Goal: Information Seeking & Learning: Learn about a topic

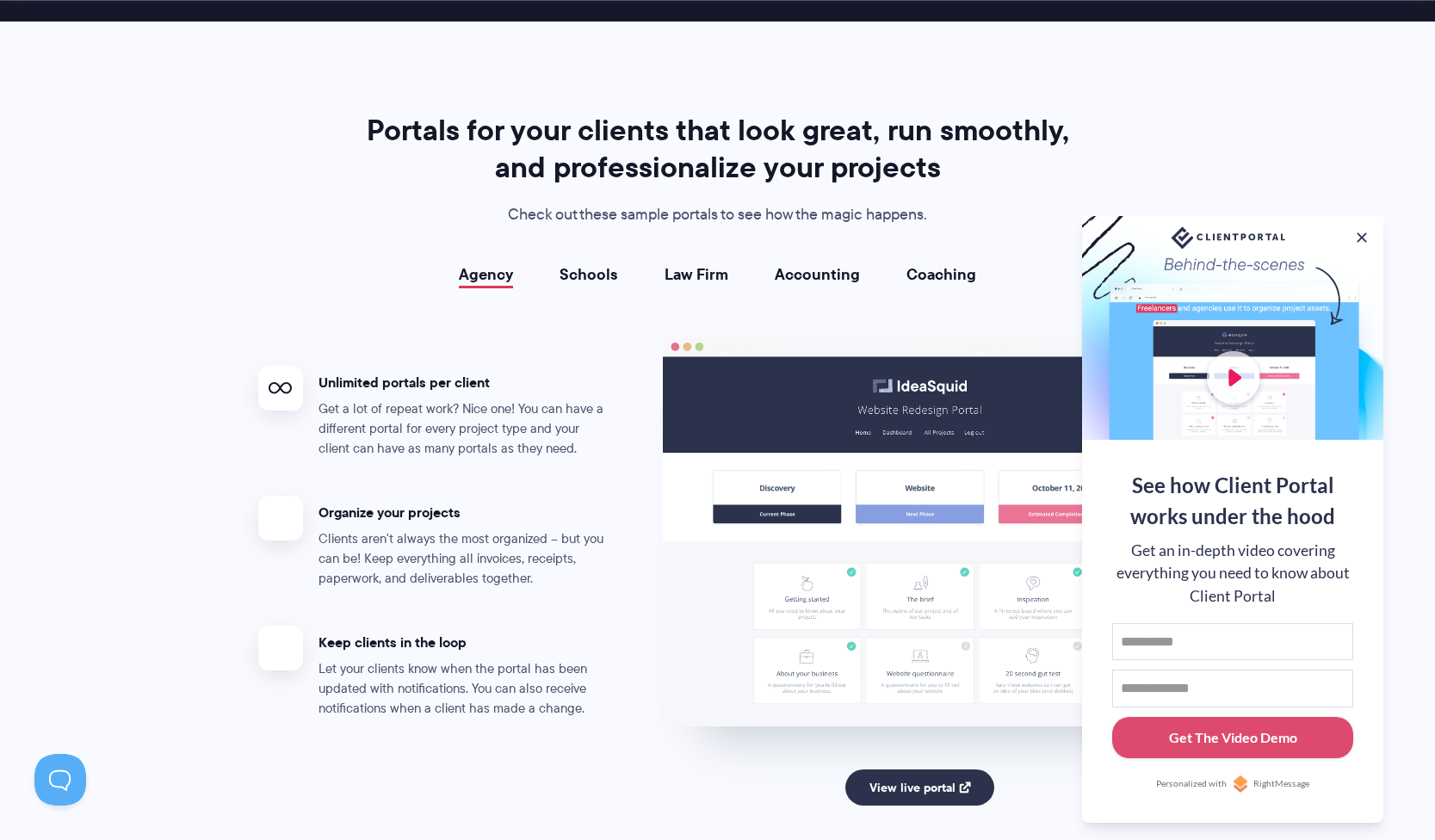
scroll to position [3279, 0]
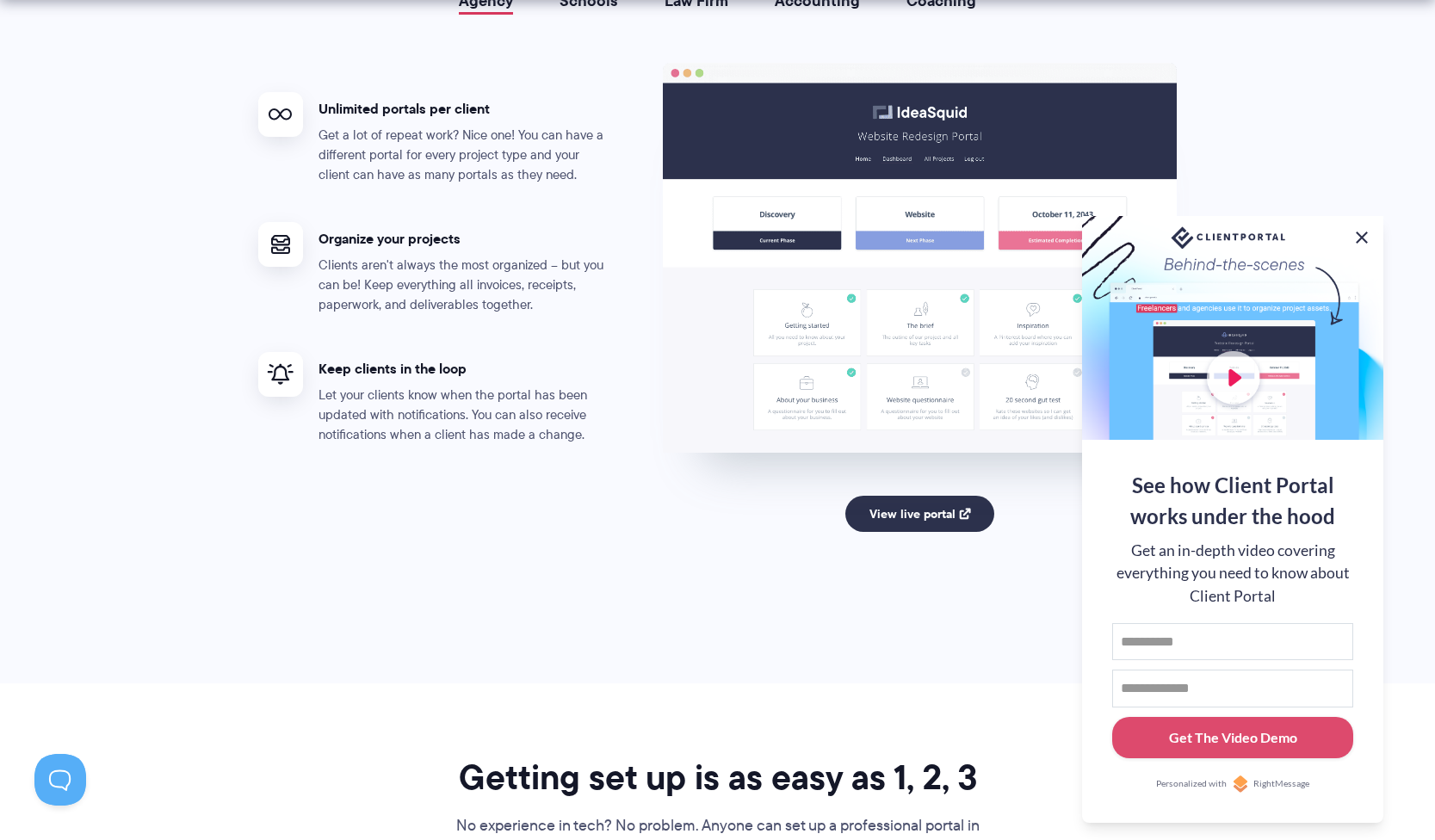
click at [1364, 227] on button at bounding box center [1363, 238] width 21 height 21
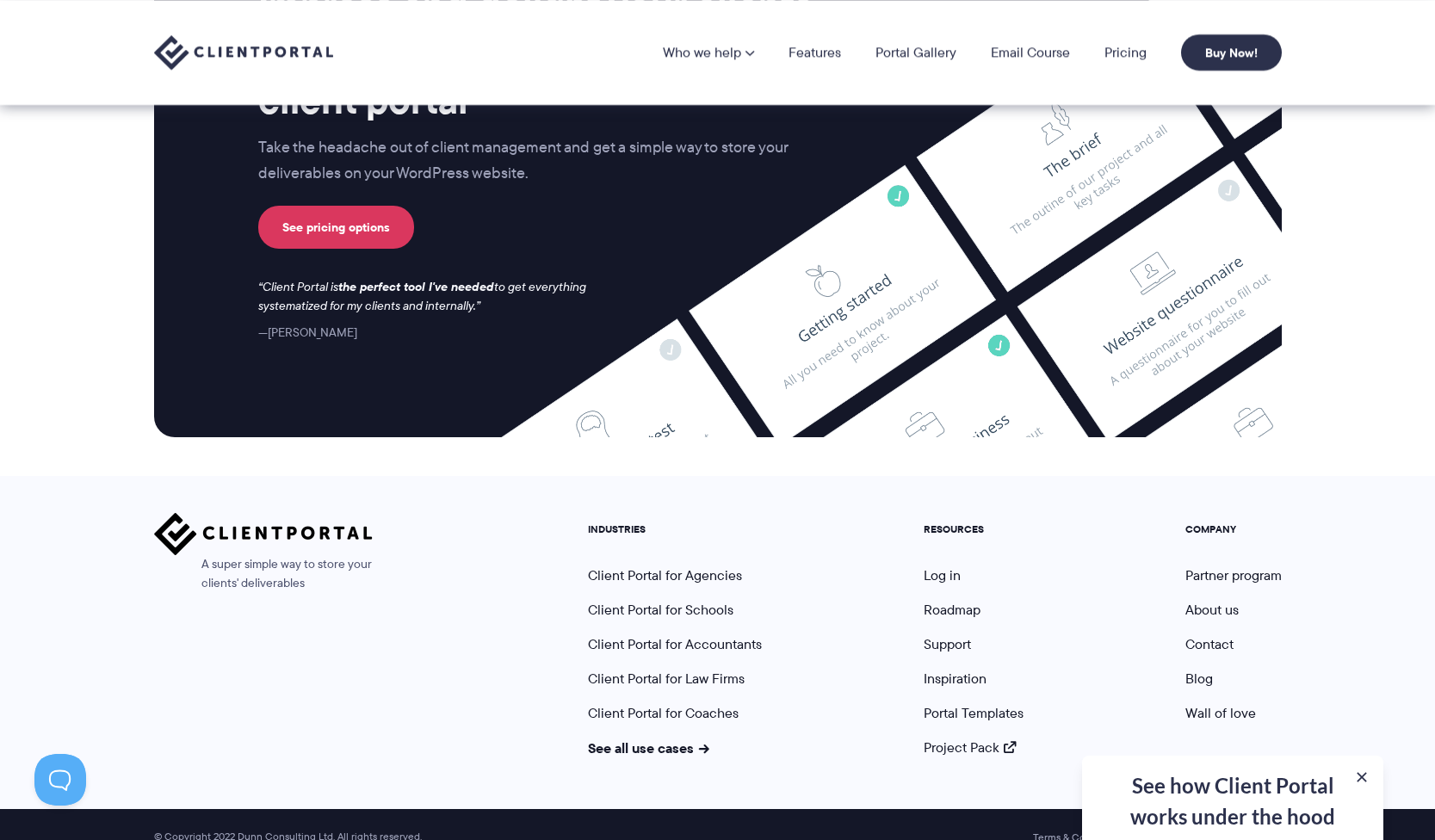
scroll to position [7045, 0]
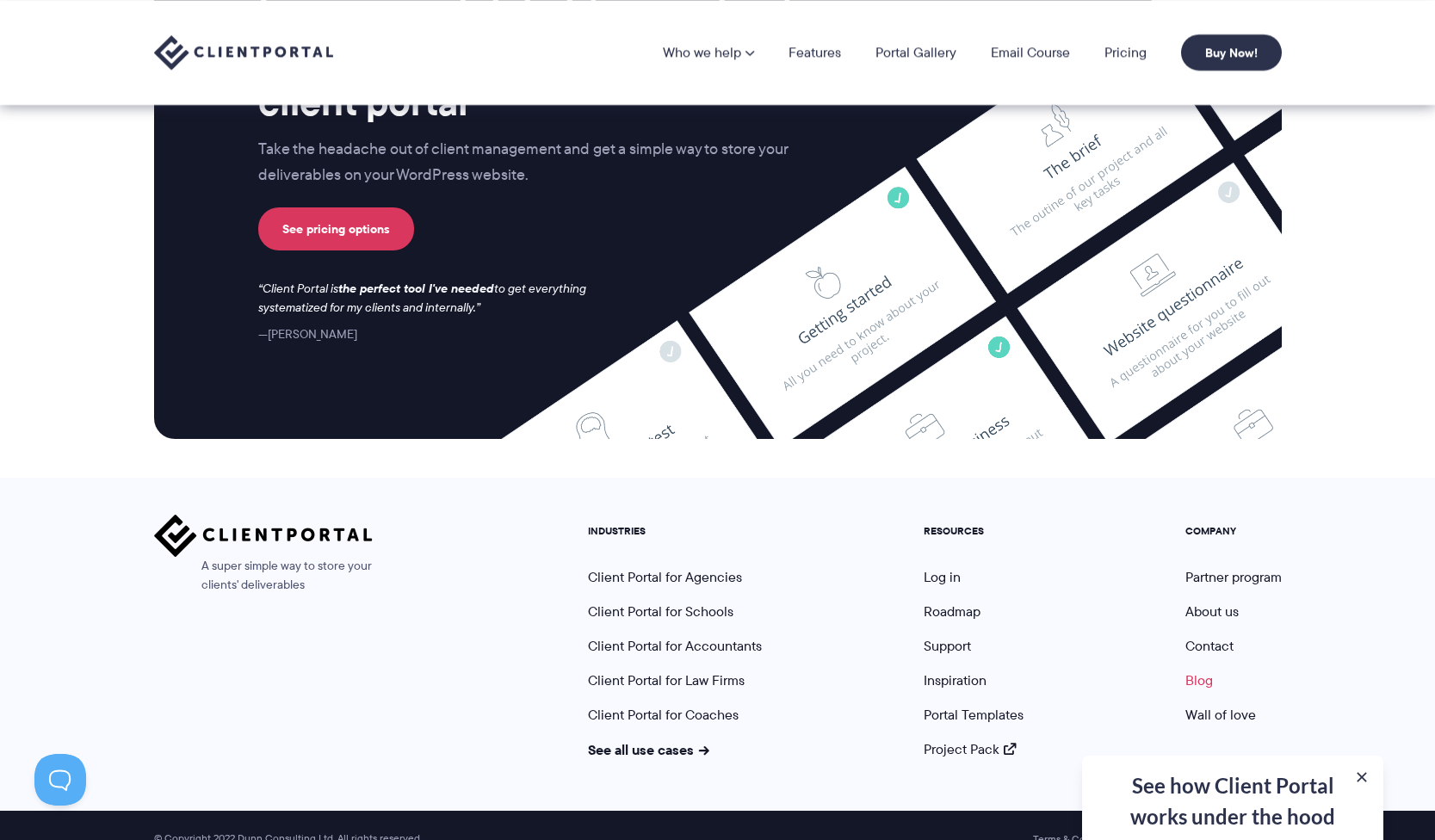
click at [1194, 671] on link "Blog" at bounding box center [1199, 680] width 28 height 20
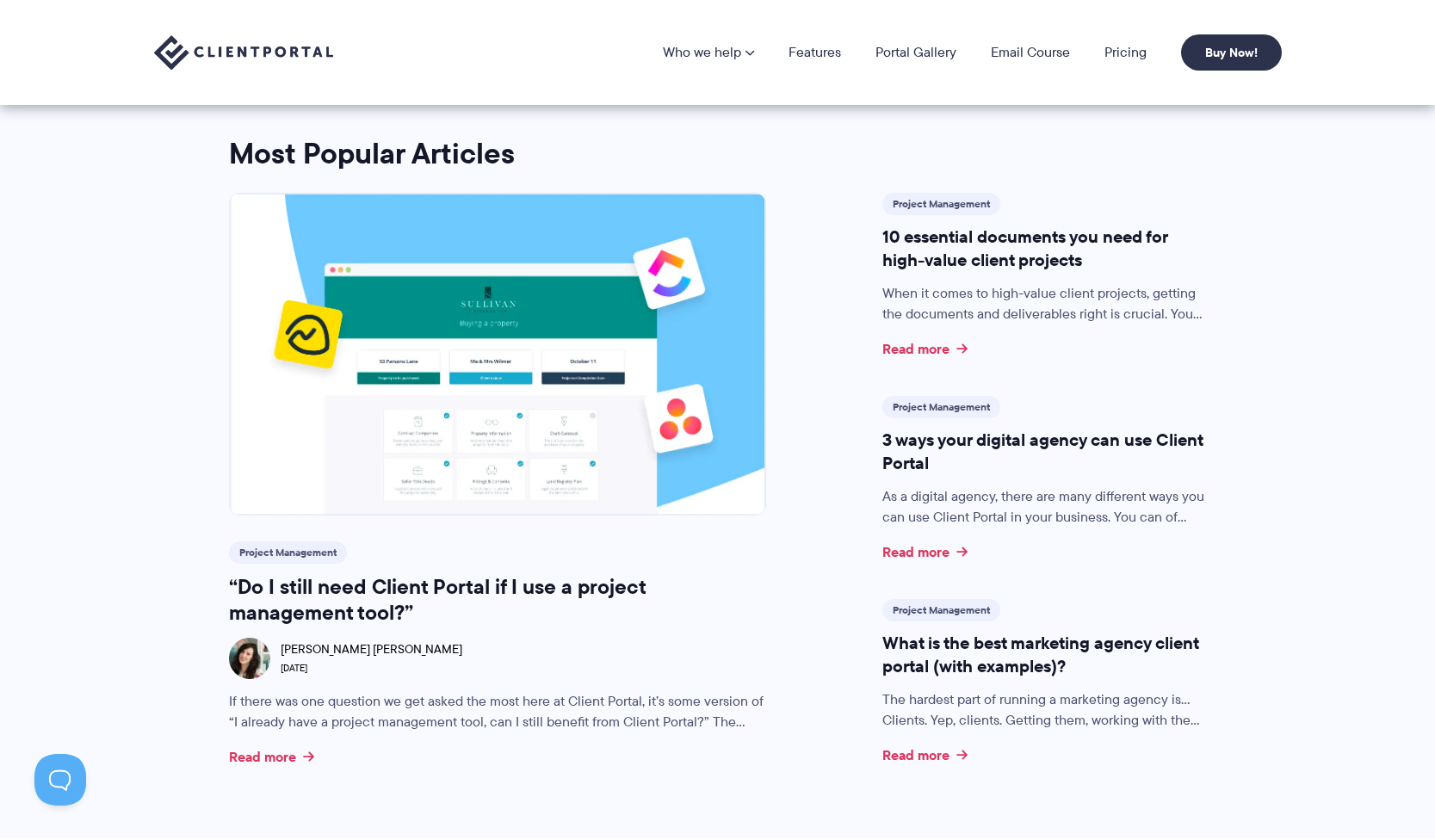
scroll to position [458, 0]
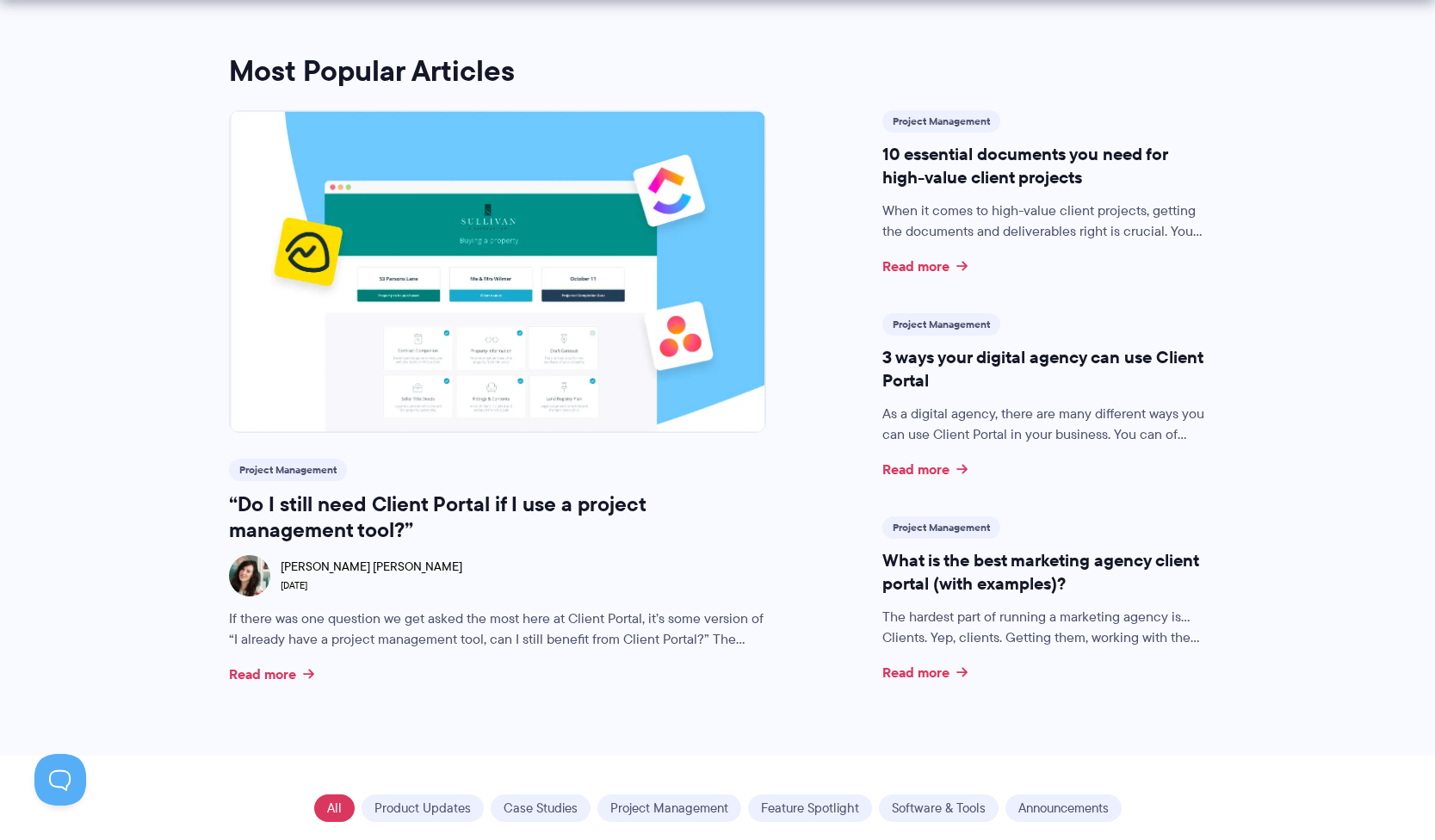
click at [350, 517] on h3 "“Do I still need Client Portal if I use a project management tool?”" at bounding box center [497, 517] width 537 height 52
click at [275, 672] on link "Read more" at bounding box center [272, 674] width 86 height 14
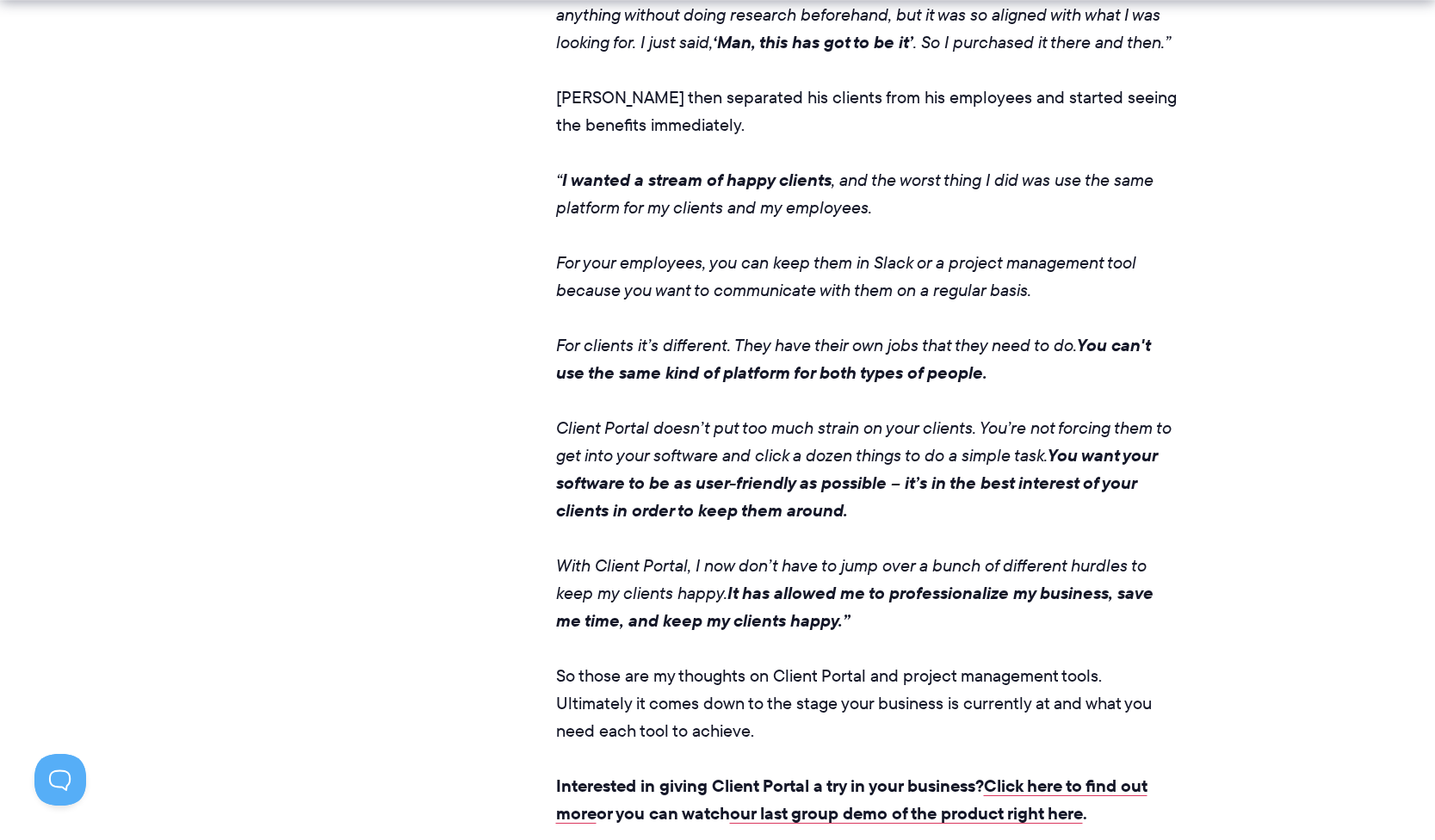
scroll to position [3949, 0]
